Goal: Check status: Check status

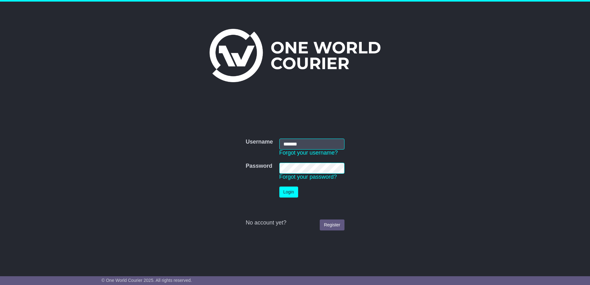
type input "**********"
click at [287, 190] on button "Login" at bounding box center [288, 191] width 19 height 11
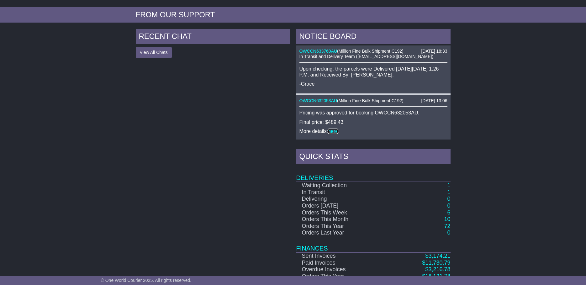
click at [333, 128] on link "here" at bounding box center [333, 130] width 10 height 5
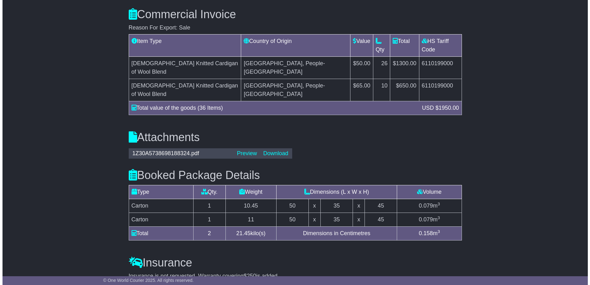
scroll to position [595, 0]
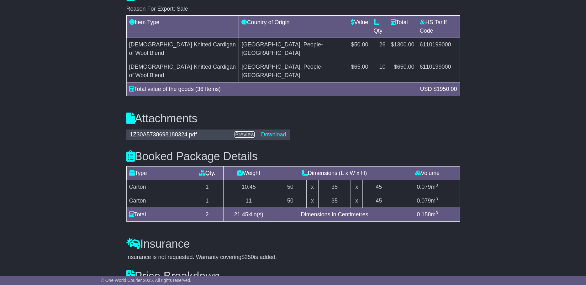
click at [244, 131] on link "Preview" at bounding box center [244, 134] width 20 height 6
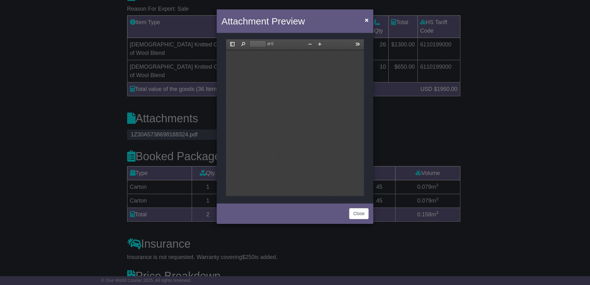
scroll to position [0, 0]
type input "*"
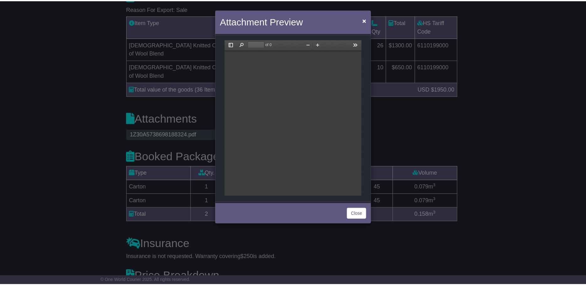
scroll to position [3, 0]
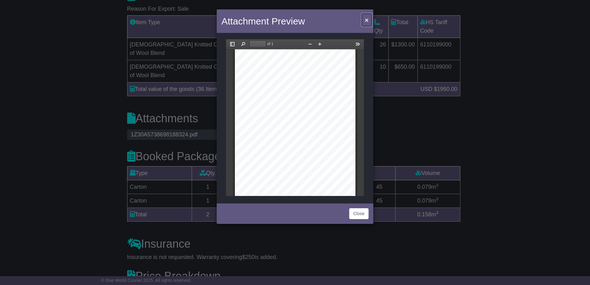
click at [368, 18] on span "×" at bounding box center [367, 19] width 4 height 7
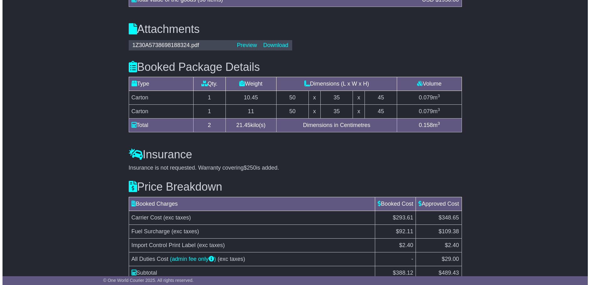
scroll to position [689, 0]
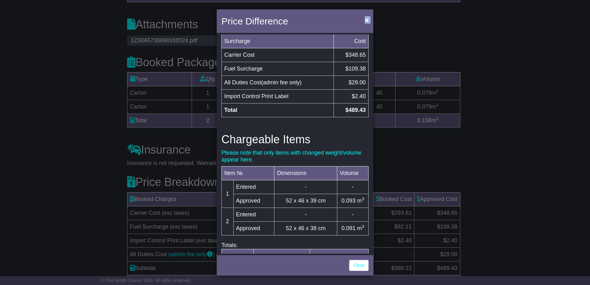
scroll to position [185, 0]
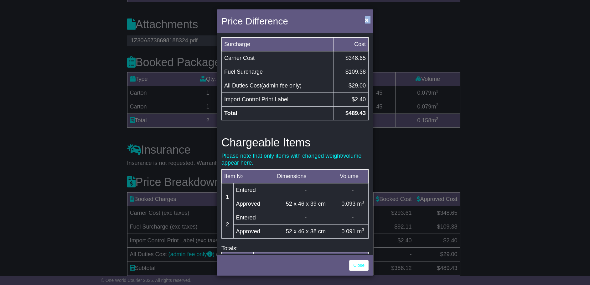
drag, startPoint x: 324, startPoint y: 22, endPoint x: 235, endPoint y: 73, distance: 102.3
click at [235, 73] on div "Price Difference × Price Breakdown Surcharge Cost Carrier Cost $293.61 Fuel Sur…" at bounding box center [295, 142] width 157 height 266
click at [395, 14] on div "Price Difference × Price Breakdown Surcharge Cost Carrier Cost $293.61 Fuel Sur…" at bounding box center [295, 142] width 590 height 285
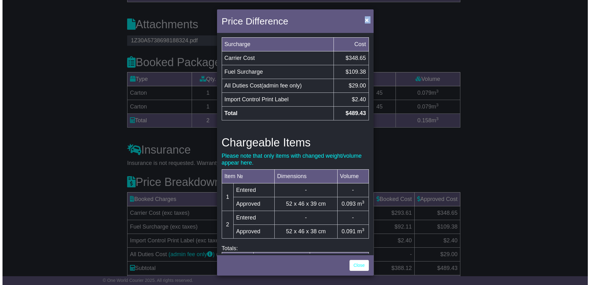
scroll to position [204, 0]
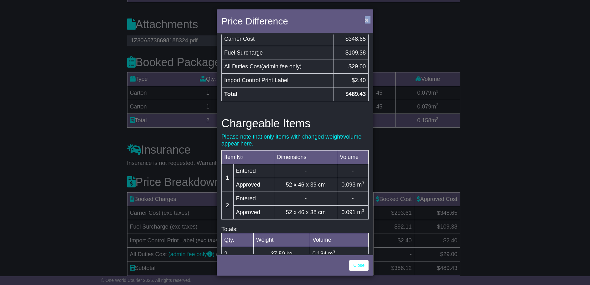
click at [365, 19] on span "×" at bounding box center [367, 19] width 4 height 7
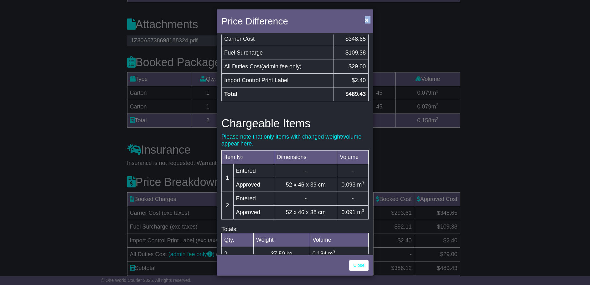
scroll to position [223, 0]
